Goal: Task Accomplishment & Management: Use online tool/utility

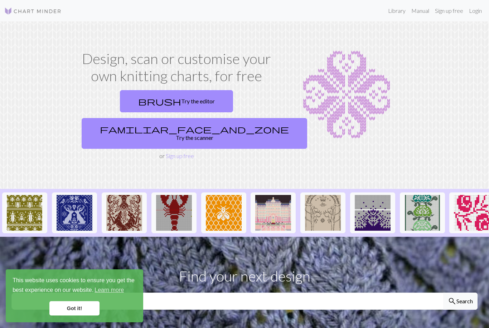
click at [120, 100] on link "brush Try the editor" at bounding box center [176, 101] width 113 height 22
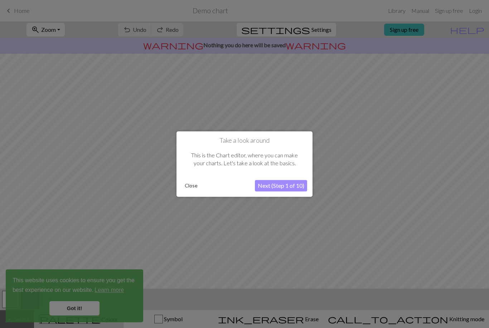
click at [276, 187] on button "Next (Step 1 of 10)" at bounding box center [281, 185] width 52 height 11
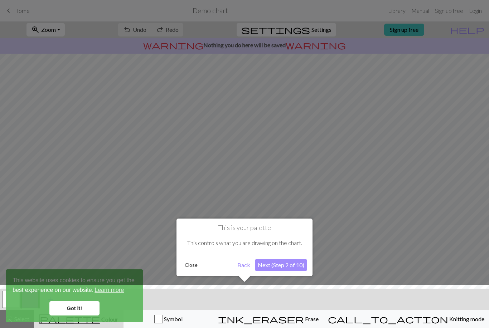
click at [86, 308] on div at bounding box center [244, 308] width 496 height 47
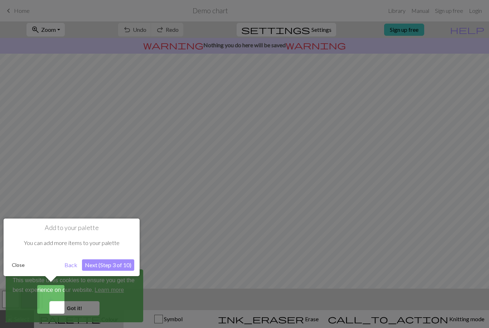
click at [96, 265] on button "Next (Step 3 of 10)" at bounding box center [108, 265] width 52 height 11
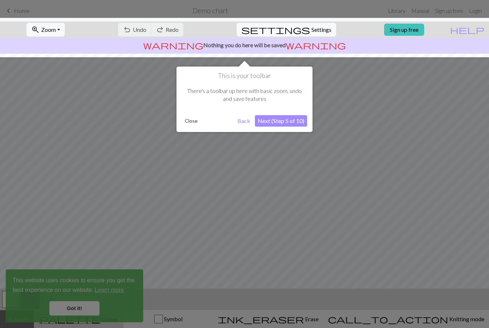
click at [278, 120] on button "Next (Step 5 of 10)" at bounding box center [281, 120] width 52 height 11
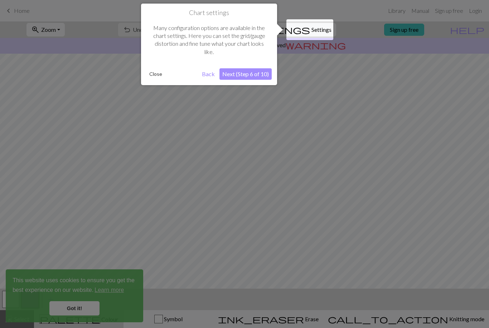
click at [260, 73] on button "Next (Step 6 of 10)" at bounding box center [245, 73] width 52 height 11
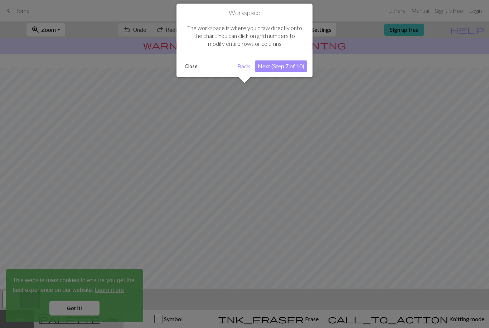
scroll to position [26, 0]
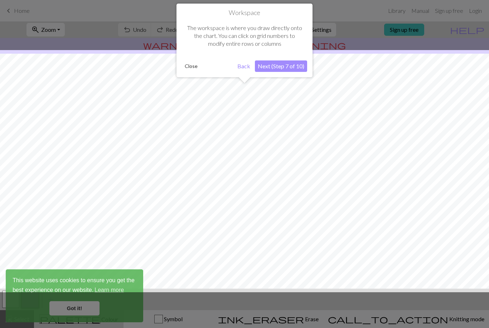
click at [288, 66] on button "Next (Step 7 of 10)" at bounding box center [281, 66] width 52 height 11
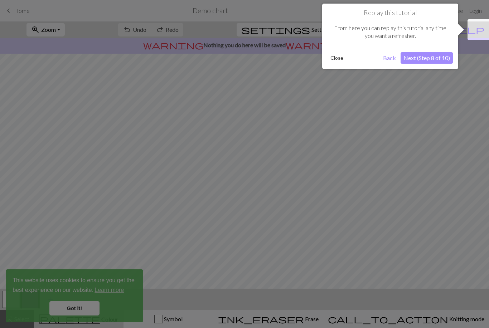
click at [434, 58] on button "Next (Step 8 of 10)" at bounding box center [427, 57] width 52 height 11
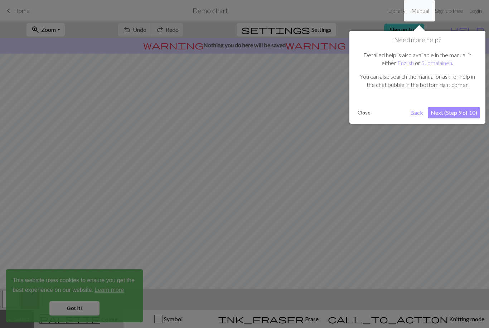
click at [458, 111] on button "Next (Step 9 of 10)" at bounding box center [454, 112] width 52 height 11
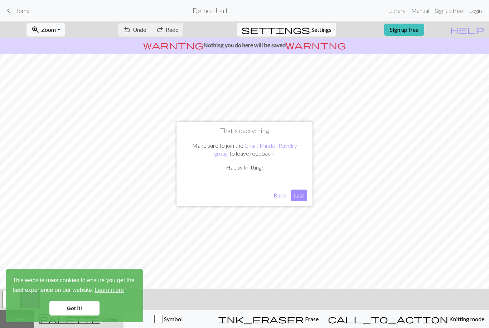
click at [297, 194] on button "Last" at bounding box center [299, 195] width 16 height 11
click at [88, 307] on link "Got it!" at bounding box center [74, 308] width 50 height 14
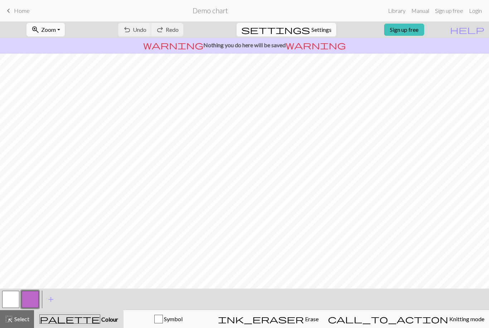
click at [312, 33] on span "Settings" at bounding box center [322, 29] width 20 height 9
select select "aran"
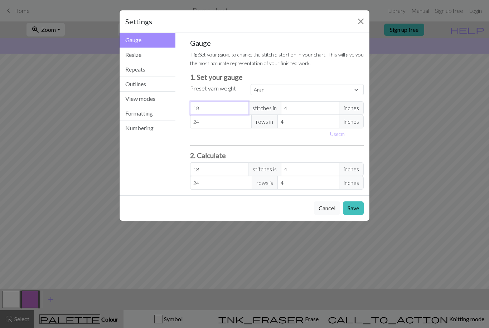
click at [217, 101] on input "18" at bounding box center [219, 108] width 58 height 14
click at [215, 108] on input "18" at bounding box center [219, 108] width 58 height 14
select select "custom"
type input "0"
type input "2"
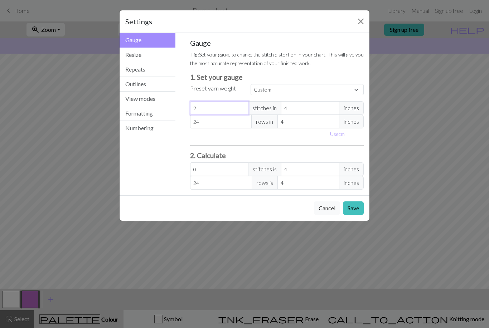
type input "2"
click at [350, 108] on span "inches" at bounding box center [351, 108] width 25 height 14
click at [350, 88] on select "Custom Square Lace Light Fingering Fingering Sport Double knit Worsted Aran Bul…" at bounding box center [307, 89] width 113 height 11
select select "square"
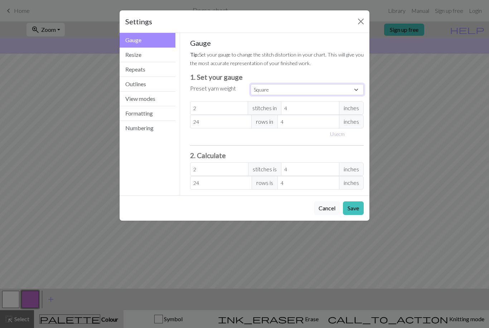
type input "32"
click at [355, 106] on span "inches" at bounding box center [351, 108] width 25 height 14
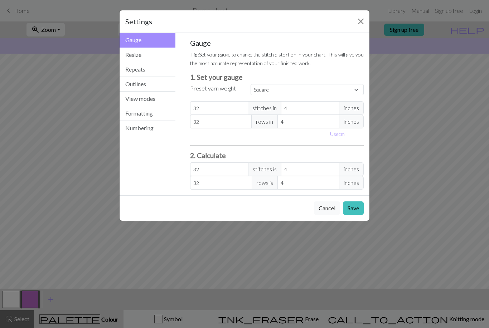
click at [349, 123] on span "inches" at bounding box center [351, 122] width 25 height 14
click at [334, 131] on button "Use cm" at bounding box center [337, 134] width 21 height 11
type input "10.16"
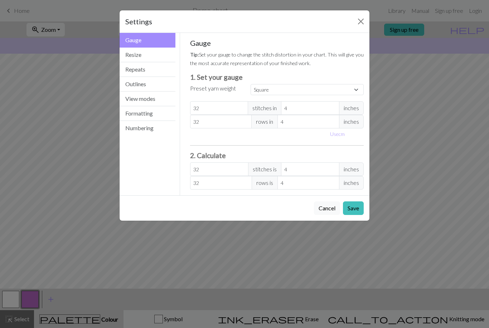
type input "10.16"
click at [327, 106] on input "10.16" at bounding box center [316, 108] width 62 height 14
select select "custom"
type input "10.1"
type input "32.19"
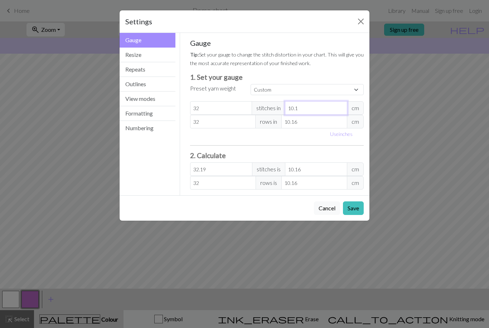
type input "10"
type input "32.51"
type input "10"
click at [315, 120] on input "10.16" at bounding box center [314, 122] width 66 height 14
type input "10.1"
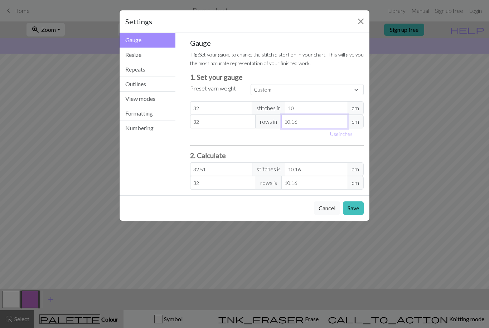
type input "32.19"
type input "10"
type input "32.51"
type input "10"
click at [221, 107] on input "32" at bounding box center [221, 108] width 62 height 14
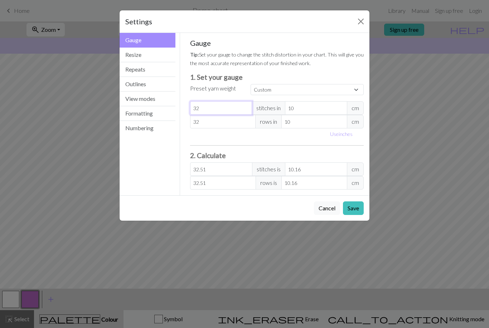
type input "3"
type input "3.05"
type input "0"
type input "1"
type input "1.02"
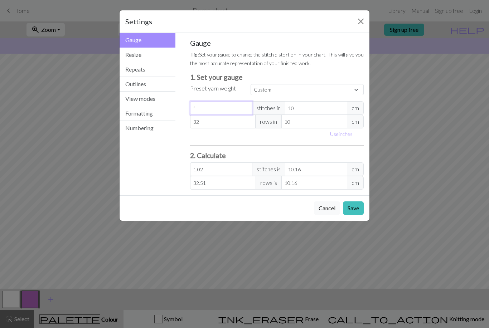
type input "12"
type input "12.19"
type input "12"
click at [213, 121] on input "32" at bounding box center [223, 122] width 66 height 14
type input "3"
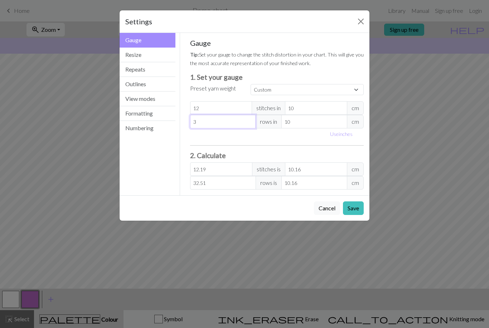
type input "3.05"
type input "0"
type input "1"
type input "1.02"
type input "12"
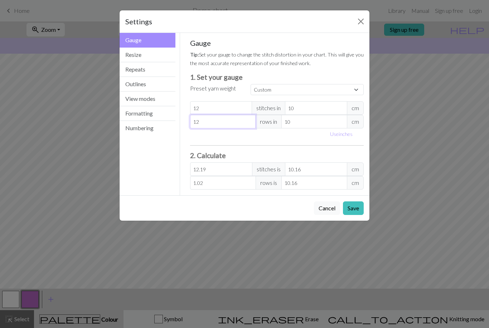
type input "12.19"
type input "12"
click at [324, 166] on input "10.16" at bounding box center [316, 170] width 62 height 14
type input "10.1"
type input "12"
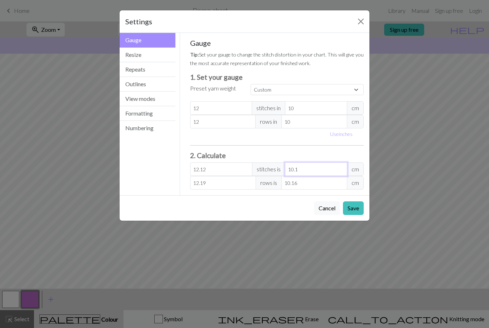
type input "10"
type input "1.2"
type input "1"
type input "0"
click at [306, 111] on input "10" at bounding box center [316, 108] width 62 height 14
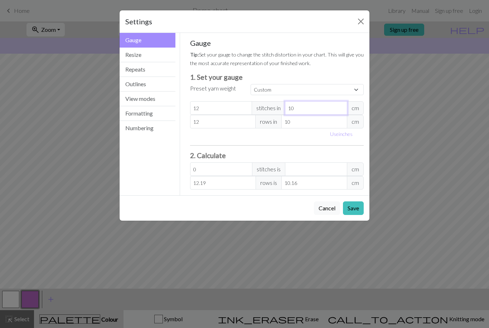
type input "1"
type input "5"
type input "0"
type input "5"
click at [308, 121] on input "10" at bounding box center [314, 122] width 66 height 14
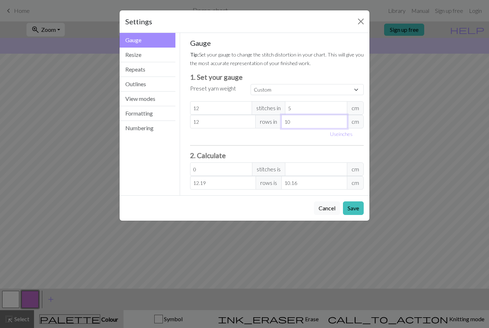
type input "1"
type input "121.92"
type input "5"
type input "24.38"
type input "5"
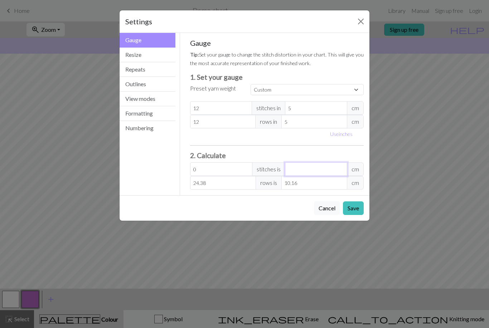
click at [319, 170] on input "number" at bounding box center [316, 170] width 62 height 14
type input "4.8"
type input "2"
type input "48"
type input "20"
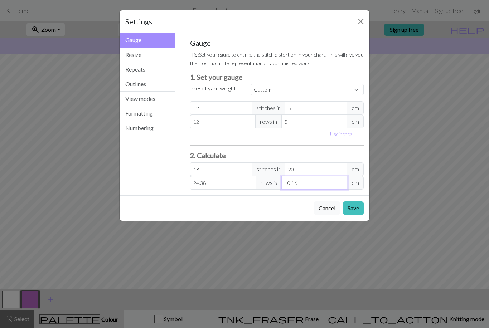
click at [307, 182] on input "10.16" at bounding box center [314, 183] width 66 height 14
type input "10.1"
type input "24"
type input "1"
type input "2.4"
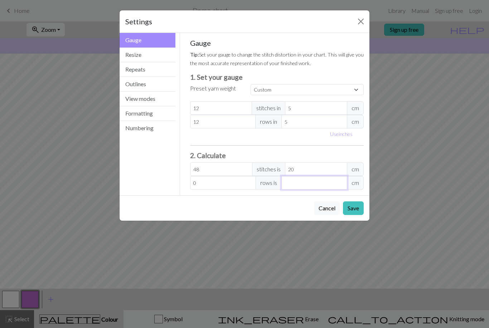
type input "14.4"
type input "6"
type input "144"
type input "60"
click at [353, 206] on button "Save" at bounding box center [353, 209] width 21 height 14
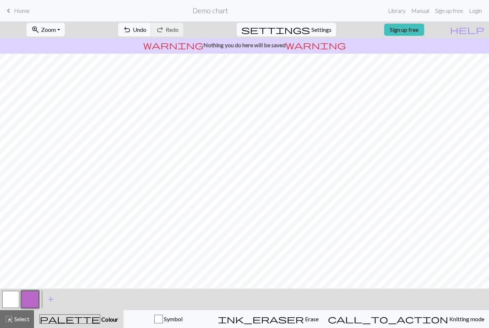
click at [320, 24] on button "settings Settings" at bounding box center [287, 30] width 100 height 14
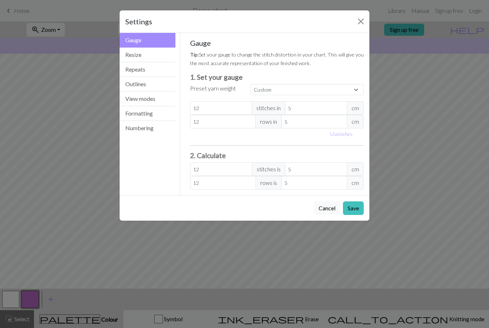
click at [131, 53] on button "Resize" at bounding box center [148, 55] width 56 height 15
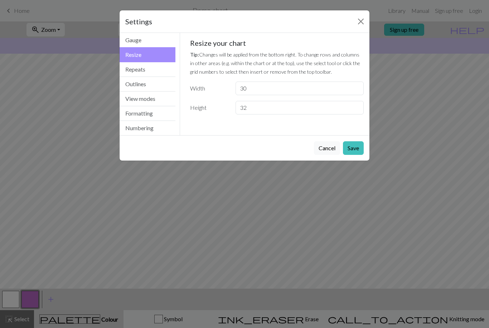
click at [136, 69] on button "Repeats" at bounding box center [148, 69] width 56 height 15
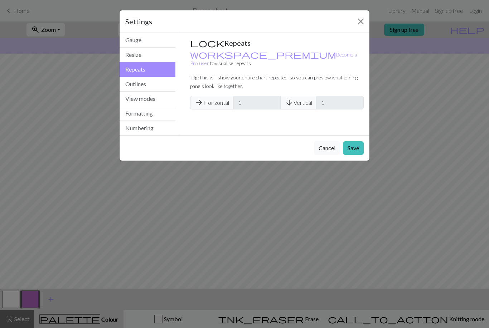
click at [134, 55] on button "Resize" at bounding box center [148, 55] width 56 height 15
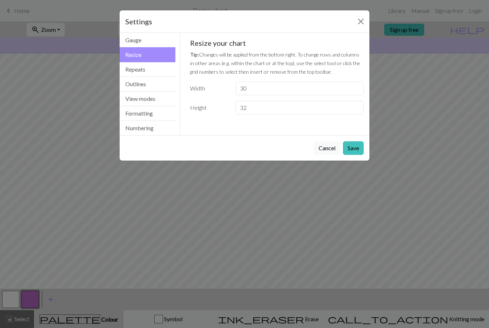
click at [298, 80] on div "Resize your chart Tip: Changes will be applied from the bottom right. To change…" at bounding box center [277, 77] width 174 height 76
click at [315, 86] on input "30" at bounding box center [300, 89] width 128 height 14
type input "3"
type input "48"
click at [284, 104] on input "32" at bounding box center [300, 108] width 128 height 14
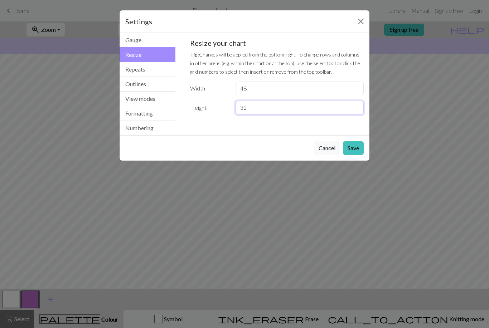
type input "3"
type input "144"
click at [351, 149] on button "Save" at bounding box center [353, 148] width 21 height 14
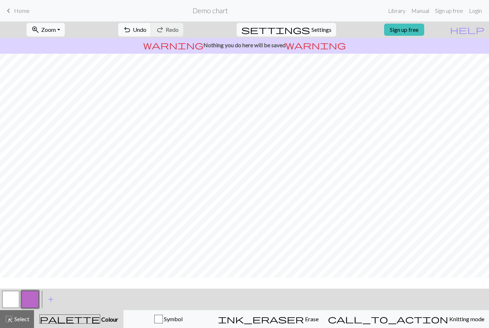
scroll to position [0, 0]
click at [319, 316] on div "ink_eraser Erase Erase" at bounding box center [268, 319] width 101 height 9
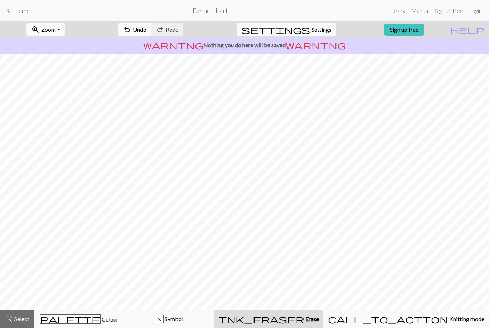
click at [146, 31] on span "Undo" at bounding box center [140, 29] width 14 height 7
click at [146, 30] on span "Undo" at bounding box center [140, 29] width 14 height 7
click at [85, 318] on span "palette" at bounding box center [70, 319] width 60 height 10
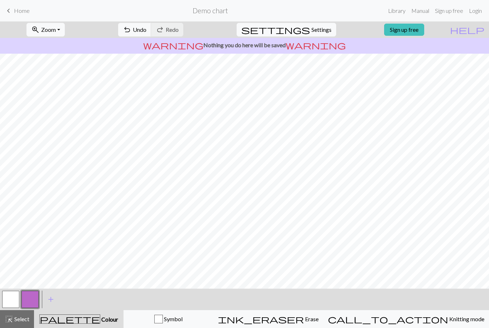
click at [50, 301] on span "add" at bounding box center [51, 300] width 9 height 10
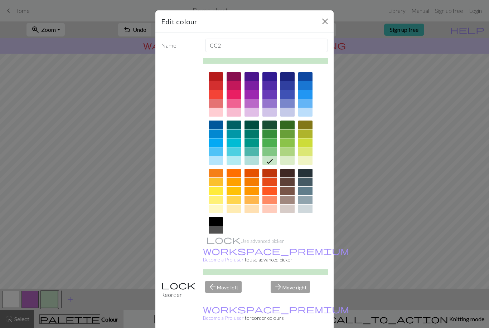
click at [219, 221] on div at bounding box center [216, 221] width 14 height 9
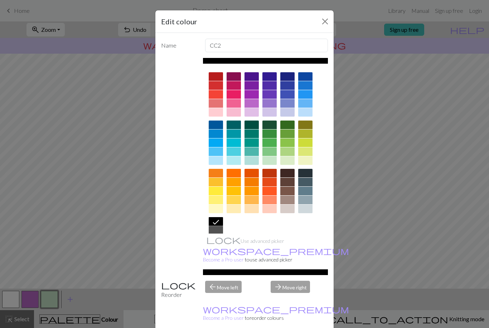
click at [321, 25] on button "Close" at bounding box center [324, 21] width 11 height 11
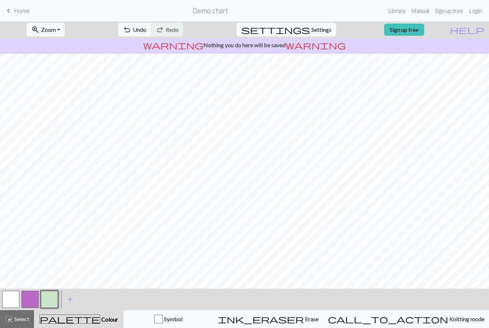
click at [53, 299] on button "button" at bounding box center [49, 299] width 17 height 17
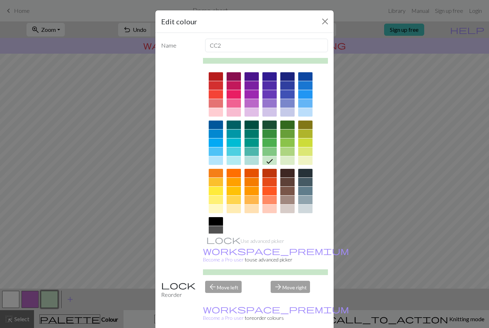
click at [216, 223] on div at bounding box center [216, 221] width 14 height 9
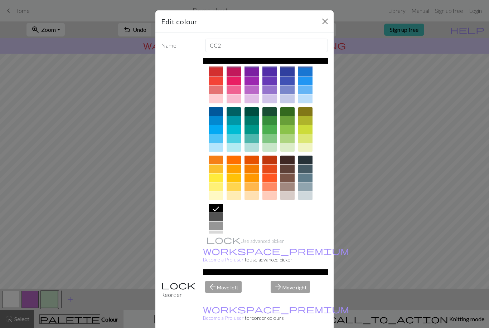
scroll to position [12, 0]
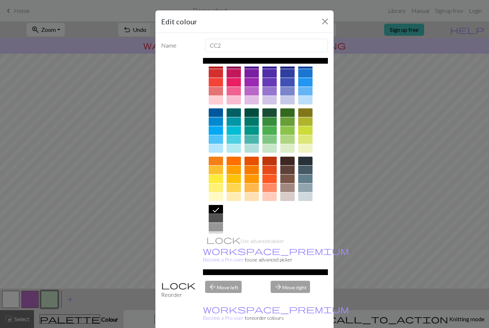
click at [218, 209] on icon at bounding box center [216, 210] width 9 height 9
click at [324, 21] on button "Close" at bounding box center [324, 21] width 11 height 11
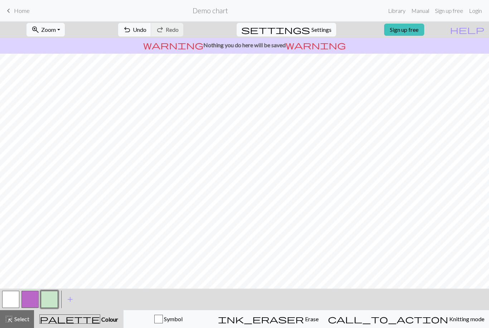
click at [35, 302] on button "button" at bounding box center [29, 299] width 17 height 17
click at [13, 300] on button "button" at bounding box center [10, 299] width 17 height 17
click at [420, 28] on link "Sign up free" at bounding box center [404, 30] width 40 height 12
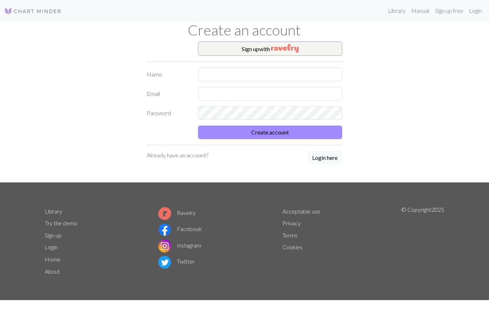
click at [305, 45] on button "Sign up with" at bounding box center [270, 49] width 145 height 14
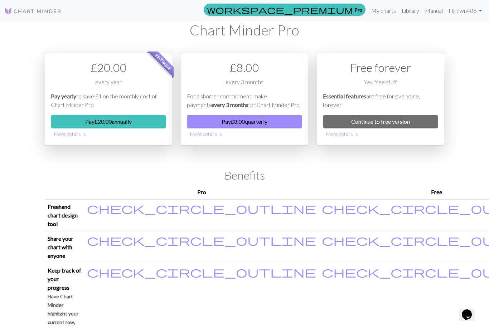
click at [385, 10] on link "My charts" at bounding box center [383, 11] width 30 height 14
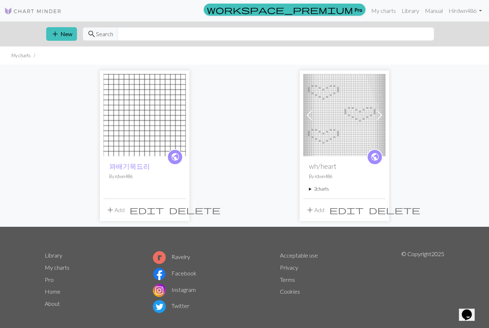
click at [151, 174] on p "By rdwn486" at bounding box center [144, 176] width 71 height 7
click at [175, 208] on span "delete" at bounding box center [195, 210] width 52 height 10
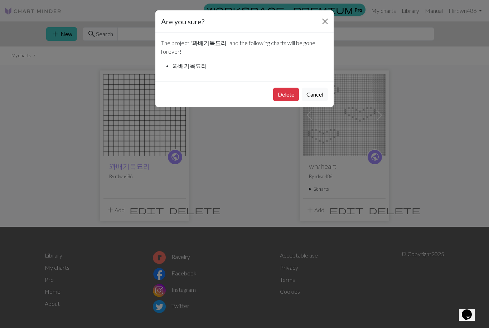
click at [313, 97] on button "Cancel" at bounding box center [315, 95] width 26 height 14
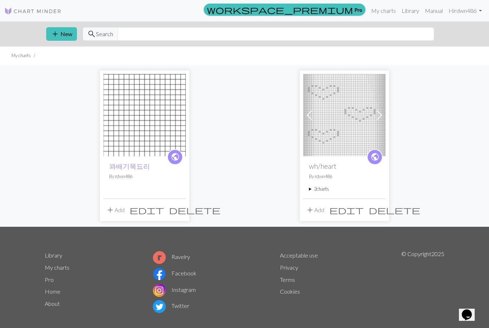
click at [373, 210] on button "delete" at bounding box center [394, 210] width 57 height 14
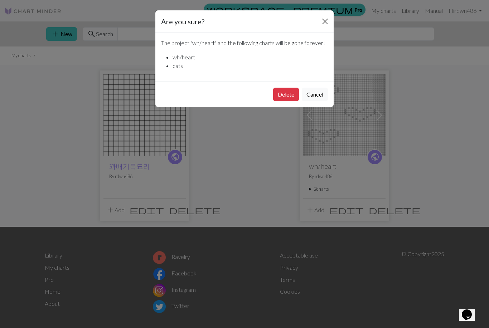
click at [289, 93] on button "Delete" at bounding box center [286, 95] width 26 height 14
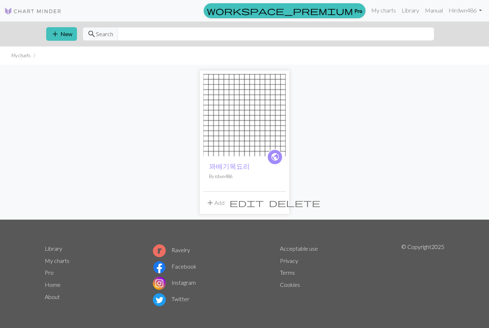
click at [58, 37] on span "add" at bounding box center [55, 34] width 9 height 10
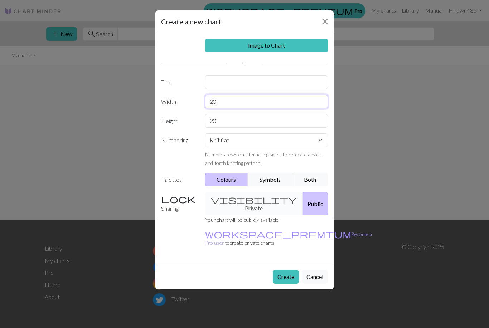
click at [287, 95] on input "20" at bounding box center [266, 102] width 123 height 14
click at [298, 97] on input "20" at bounding box center [266, 102] width 123 height 14
type input "48"
type input "144"
click at [253, 198] on div "visibility Private Public" at bounding box center [267, 203] width 132 height 23
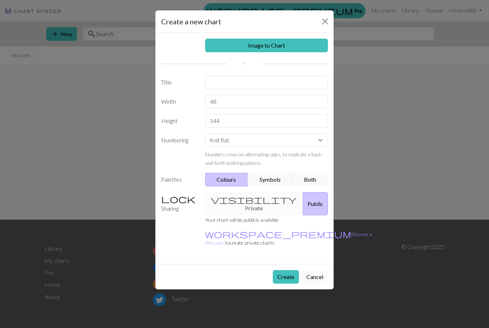
click at [251, 196] on div "visibility Private Public" at bounding box center [267, 203] width 132 height 23
click at [251, 195] on div "visibility Private Public" at bounding box center [267, 203] width 132 height 23
click at [250, 198] on div "visibility Private Public" at bounding box center [267, 203] width 132 height 23
click at [247, 203] on div "visibility Private Public" at bounding box center [267, 203] width 132 height 23
click at [292, 76] on input "text" at bounding box center [266, 83] width 123 height 14
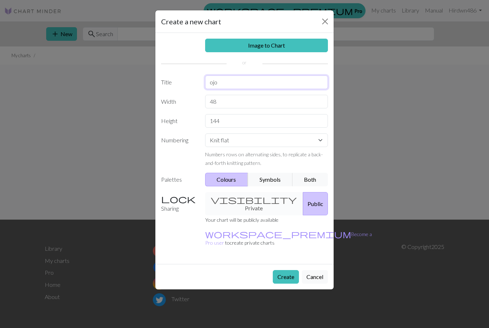
type input "ojo"
click at [284, 270] on button "Create" at bounding box center [286, 277] width 26 height 14
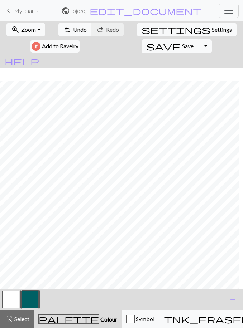
scroll to position [14, 77]
click at [71, 31] on span "undo" at bounding box center [67, 30] width 9 height 10
click at [70, 31] on span "undo" at bounding box center [67, 30] width 9 height 10
click at [33, 30] on span "Zoom" at bounding box center [28, 29] width 15 height 7
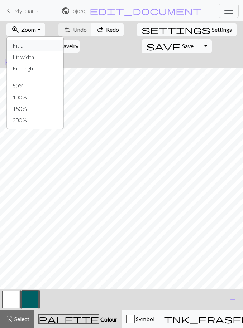
click at [47, 47] on button "Fit all" at bounding box center [35, 45] width 57 height 11
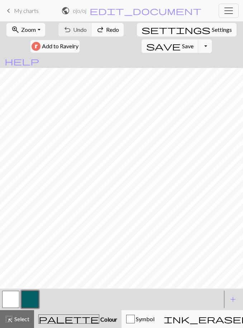
click at [33, 305] on button "button" at bounding box center [29, 299] width 17 height 17
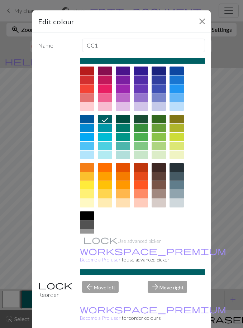
click at [88, 216] on div at bounding box center [87, 216] width 14 height 9
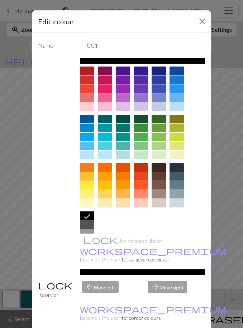
click at [88, 216] on icon at bounding box center [87, 216] width 6 height 5
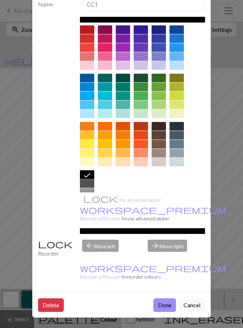
scroll to position [42, 0]
click at [171, 304] on button "Done" at bounding box center [164, 306] width 23 height 14
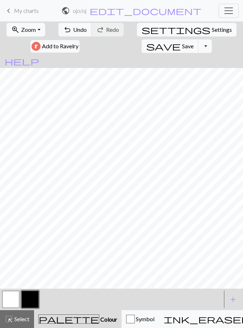
click at [32, 302] on button "button" at bounding box center [29, 299] width 17 height 17
click at [32, 301] on div "Edit colour Name CC1 Use advanced picker workspace_premium Become a Pro user to…" at bounding box center [121, 164] width 243 height 328
click at [29, 296] on button "button" at bounding box center [29, 299] width 17 height 17
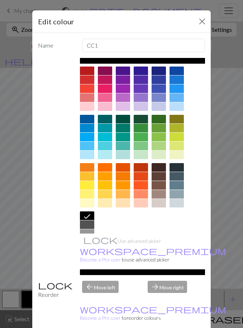
click at [87, 225] on div at bounding box center [87, 225] width 14 height 9
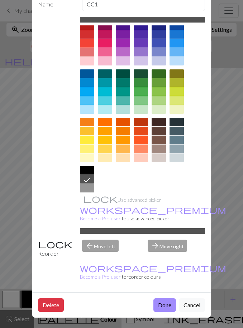
click at [166, 308] on button "Done" at bounding box center [164, 306] width 23 height 14
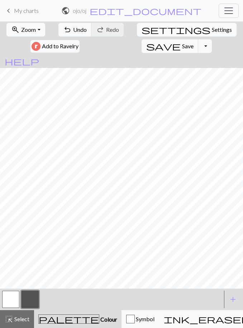
click at [182, 44] on span "Save" at bounding box center [187, 46] width 11 height 7
click at [198, 40] on button "Toggle Dropdown" at bounding box center [205, 46] width 14 height 14
click at [171, 51] on div "zoom_in Zoom Zoom Fit all Fit width Fit height 50% 100% 150% 200% undo Undo Und…" at bounding box center [121, 37] width 243 height 33
click at [43, 53] on div "zoom_in Zoom Zoom Fit all Fit width Fit height 50% 100% 150% 200% undo Undo Und…" at bounding box center [121, 37] width 243 height 33
click at [38, 31] on button "zoom_in Zoom Zoom" at bounding box center [25, 30] width 38 height 14
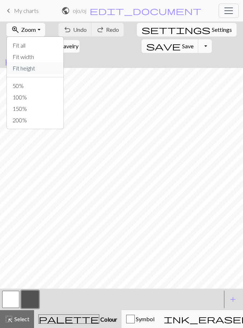
click at [35, 71] on button "Fit height" at bounding box center [35, 68] width 57 height 11
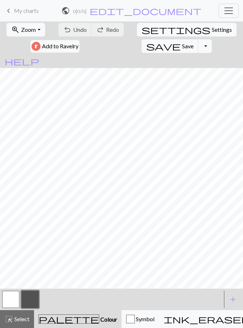
click at [135, 322] on span "Symbol" at bounding box center [145, 319] width 20 height 7
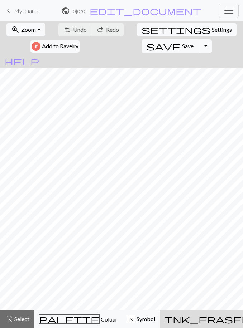
click at [100, 318] on span "Colour" at bounding box center [109, 319] width 18 height 7
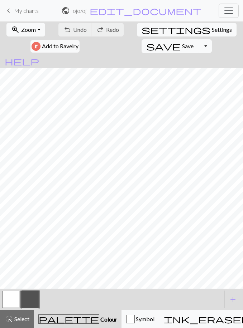
click at [99, 318] on span "Colour" at bounding box center [108, 319] width 18 height 7
click at [50, 320] on span "palette" at bounding box center [69, 319] width 60 height 10
click at [8, 12] on span "keyboard_arrow_left" at bounding box center [8, 11] width 9 height 10
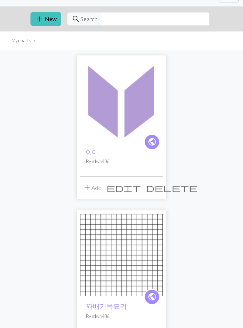
scroll to position [17, 0]
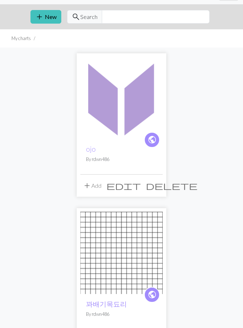
click at [126, 122] on img at bounding box center [121, 98] width 82 height 82
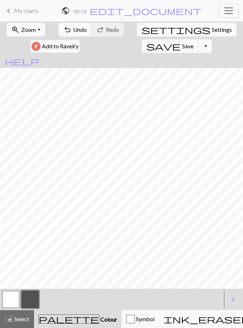
click at [74, 30] on span "Undo" at bounding box center [80, 29] width 14 height 7
click at [32, 33] on span "Zoom" at bounding box center [28, 29] width 15 height 7
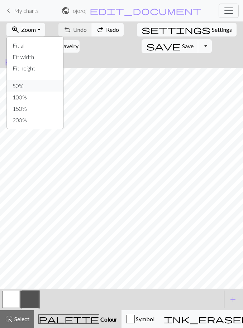
click at [37, 88] on button "50%" at bounding box center [35, 85] width 57 height 11
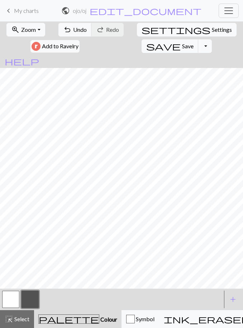
scroll to position [0, 114]
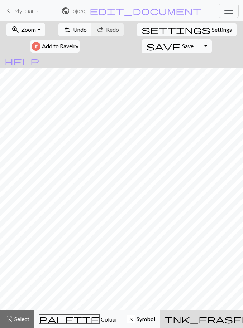
click at [100, 318] on span "Colour" at bounding box center [109, 319] width 18 height 7
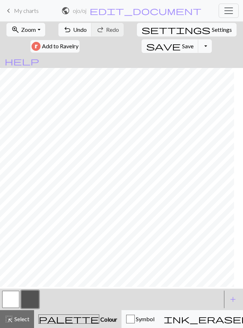
scroll to position [2, 0]
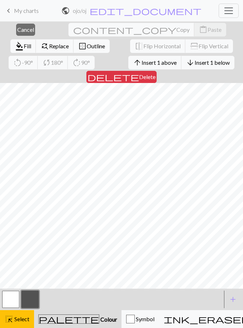
click at [21, 315] on div "highlight_alt Select Select" at bounding box center [17, 319] width 25 height 9
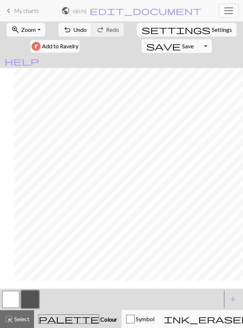
scroll to position [6, 14]
click at [11, 300] on button "button" at bounding box center [10, 299] width 17 height 17
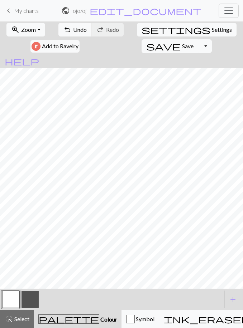
click at [13, 302] on button "button" at bounding box center [10, 299] width 17 height 17
click at [13, 302] on div "Edit colour Name MC Use advanced picker workspace_premium Become a Pro user to …" at bounding box center [121, 164] width 243 height 328
click at [11, 301] on button "button" at bounding box center [10, 299] width 17 height 17
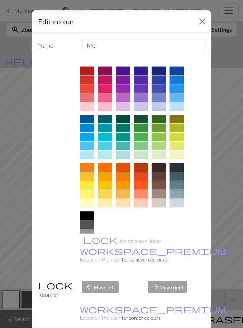
scroll to position [0, 0]
click at [144, 137] on div at bounding box center [141, 137] width 14 height 9
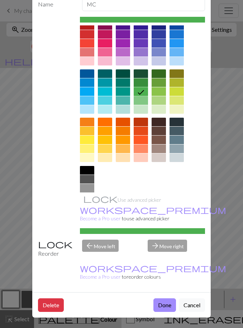
scroll to position [42, 0]
click at [166, 303] on button "Done" at bounding box center [164, 306] width 23 height 14
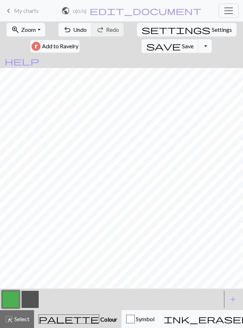
click at [11, 298] on button "button" at bounding box center [10, 299] width 17 height 17
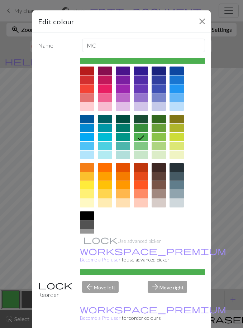
click at [204, 20] on button "Close" at bounding box center [201, 21] width 11 height 11
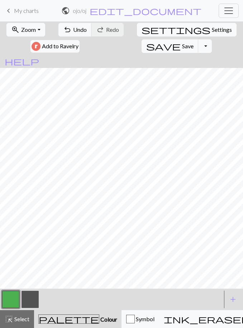
click at [32, 299] on button "button" at bounding box center [29, 299] width 17 height 17
click at [9, 298] on button "button" at bounding box center [10, 299] width 17 height 17
click at [35, 300] on button "button" at bounding box center [29, 299] width 17 height 17
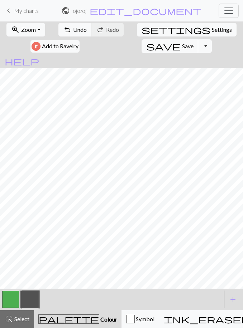
click at [13, 299] on button "button" at bounding box center [10, 299] width 17 height 17
click at [32, 299] on button "button" at bounding box center [29, 299] width 17 height 17
click at [9, 296] on button "button" at bounding box center [10, 299] width 17 height 17
click at [33, 305] on button "button" at bounding box center [29, 299] width 17 height 17
click at [14, 297] on button "button" at bounding box center [10, 299] width 17 height 17
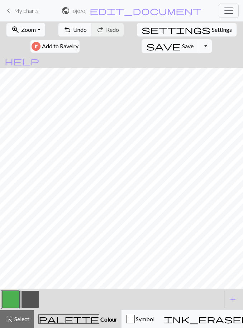
click at [32, 299] on button "button" at bounding box center [29, 299] width 17 height 17
click at [14, 294] on button "button" at bounding box center [10, 299] width 17 height 17
click at [33, 298] on button "button" at bounding box center [29, 299] width 17 height 17
click at [13, 301] on button "button" at bounding box center [10, 299] width 17 height 17
click at [33, 296] on button "button" at bounding box center [29, 299] width 17 height 17
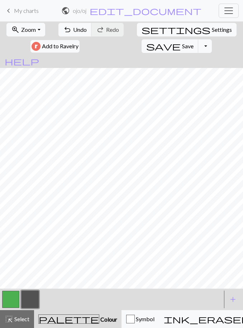
click at [13, 299] on button "button" at bounding box center [10, 299] width 17 height 17
click at [25, 299] on button "button" at bounding box center [29, 299] width 17 height 17
click at [12, 298] on button "button" at bounding box center [10, 299] width 17 height 17
click at [29, 294] on button "button" at bounding box center [29, 299] width 17 height 17
click at [10, 299] on button "button" at bounding box center [10, 299] width 17 height 17
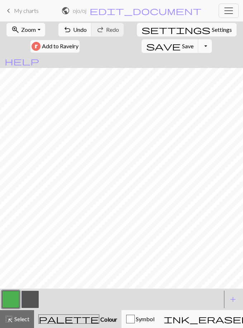
click at [28, 299] on button "button" at bounding box center [29, 299] width 17 height 17
click at [146, 47] on span "save" at bounding box center [163, 46] width 34 height 10
